Goal: Task Accomplishment & Management: Manage account settings

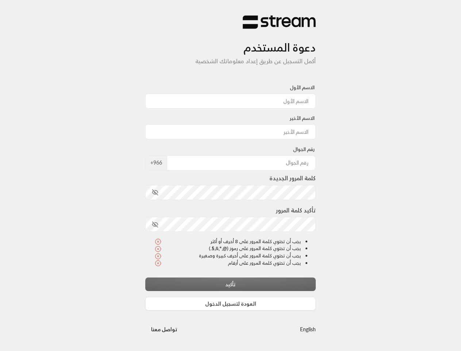
click at [230, 175] on div "كلمة المرور الجديدة" at bounding box center [230, 186] width 171 height 26
click at [155, 192] on icon "toggle password visibility" at bounding box center [154, 192] width 5 height 5
click at [155, 224] on icon "toggle password visibility" at bounding box center [154, 223] width 5 height 5
click at [231, 303] on button "العودة لتسجيل الدخول" at bounding box center [230, 304] width 171 height 14
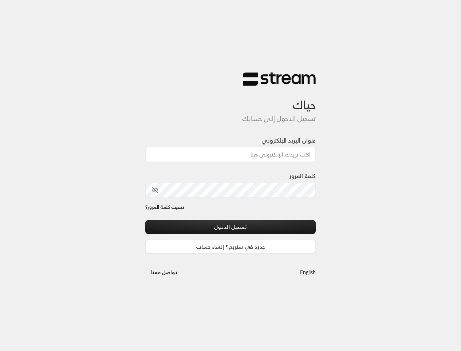
click at [308, 329] on div "حياك تسجيل الدخول إلى حسابك عنوان البريد الإلكتروني كلمة المرور نسيت كلمة المرو…" at bounding box center [230, 175] width 461 height 351
